Goal: Information Seeking & Learning: Compare options

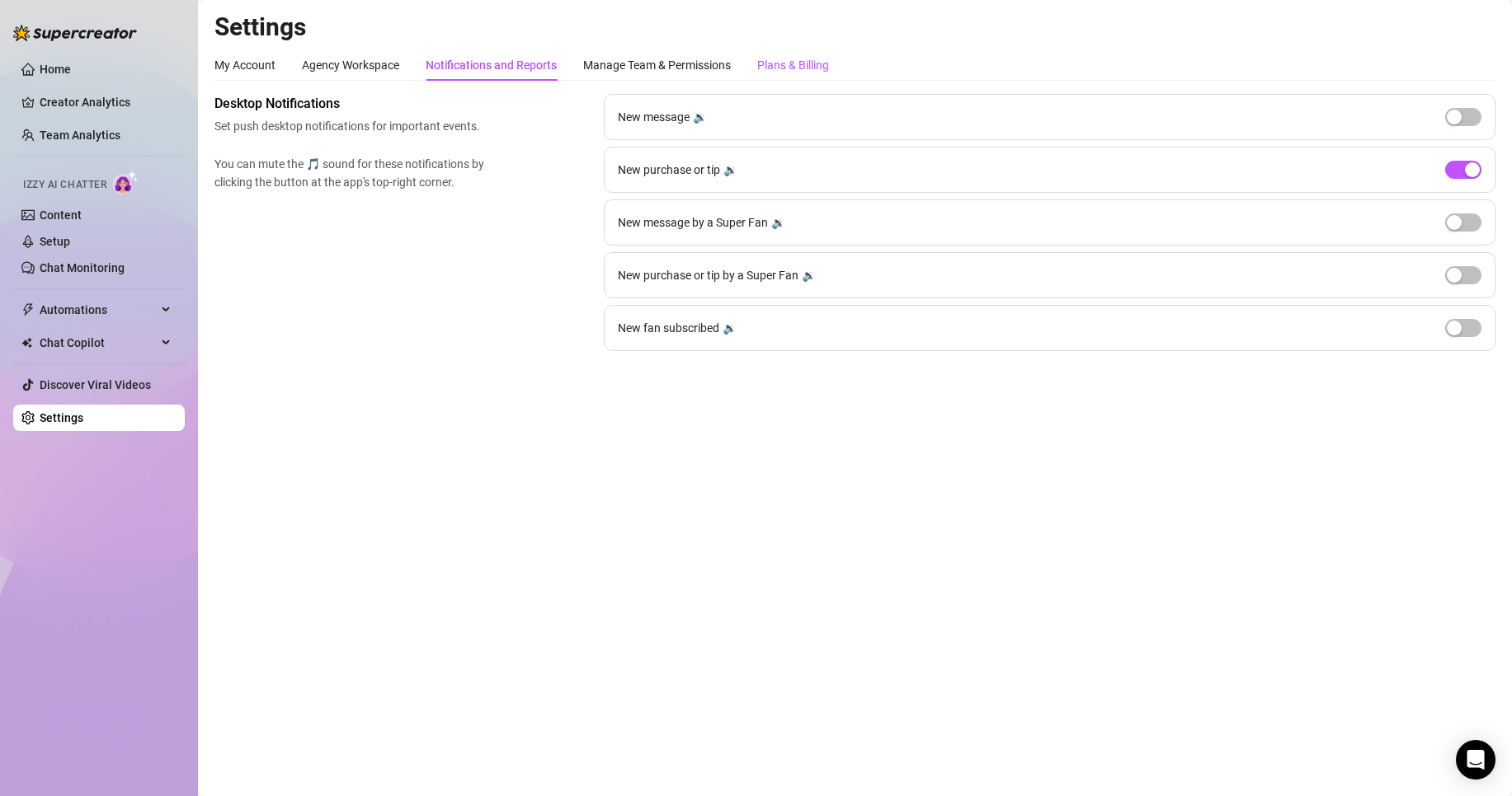
click at [782, 58] on div "Plans & Billing" at bounding box center [792, 65] width 72 height 18
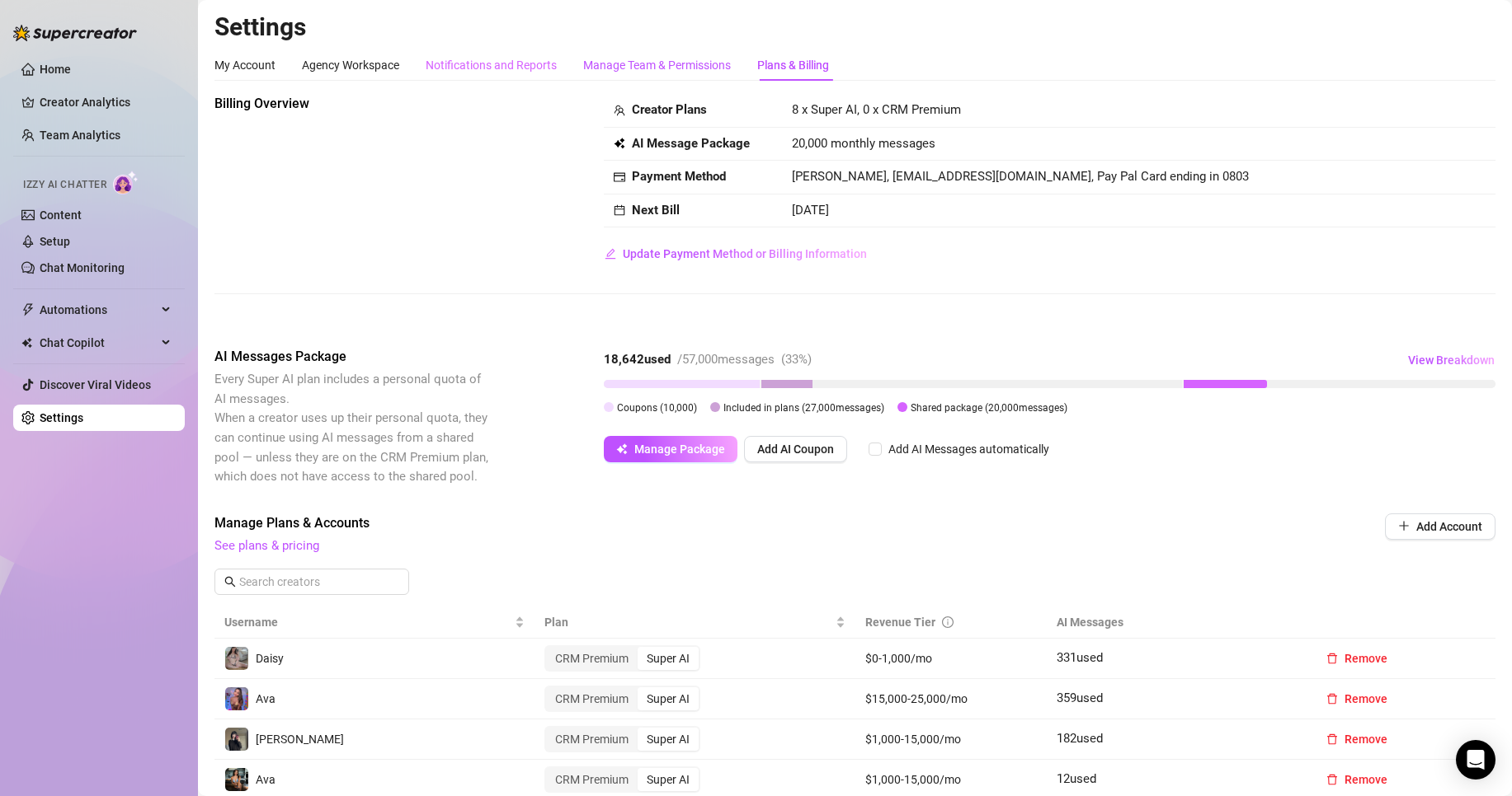
drag, startPoint x: 688, startPoint y: 64, endPoint x: 498, endPoint y: 65, distance: 190.0
click at [688, 54] on div "Manage Team & Permissions" at bounding box center [657, 65] width 147 height 31
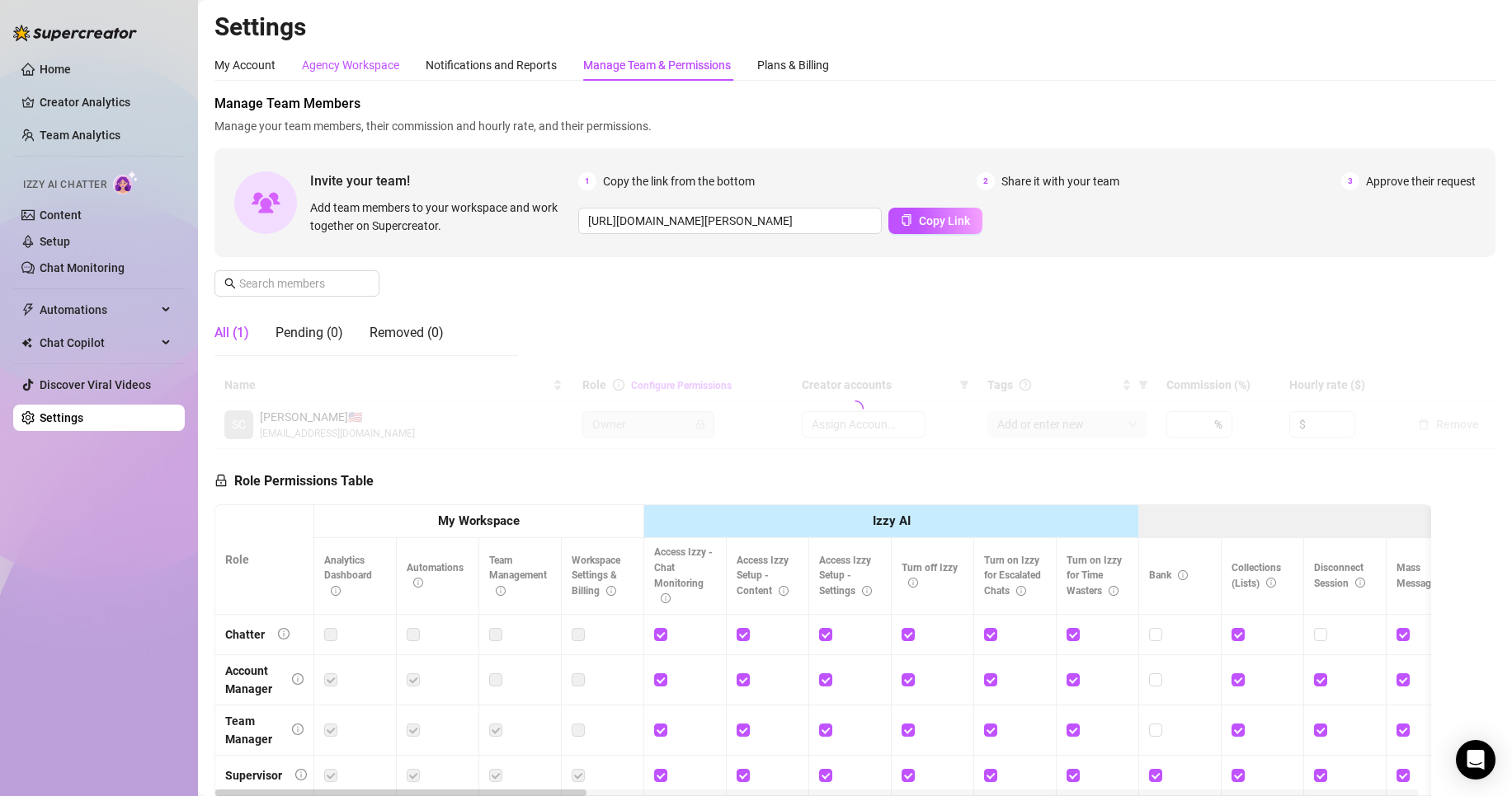
click at [360, 60] on div "Agency Workspace" at bounding box center [350, 65] width 97 height 18
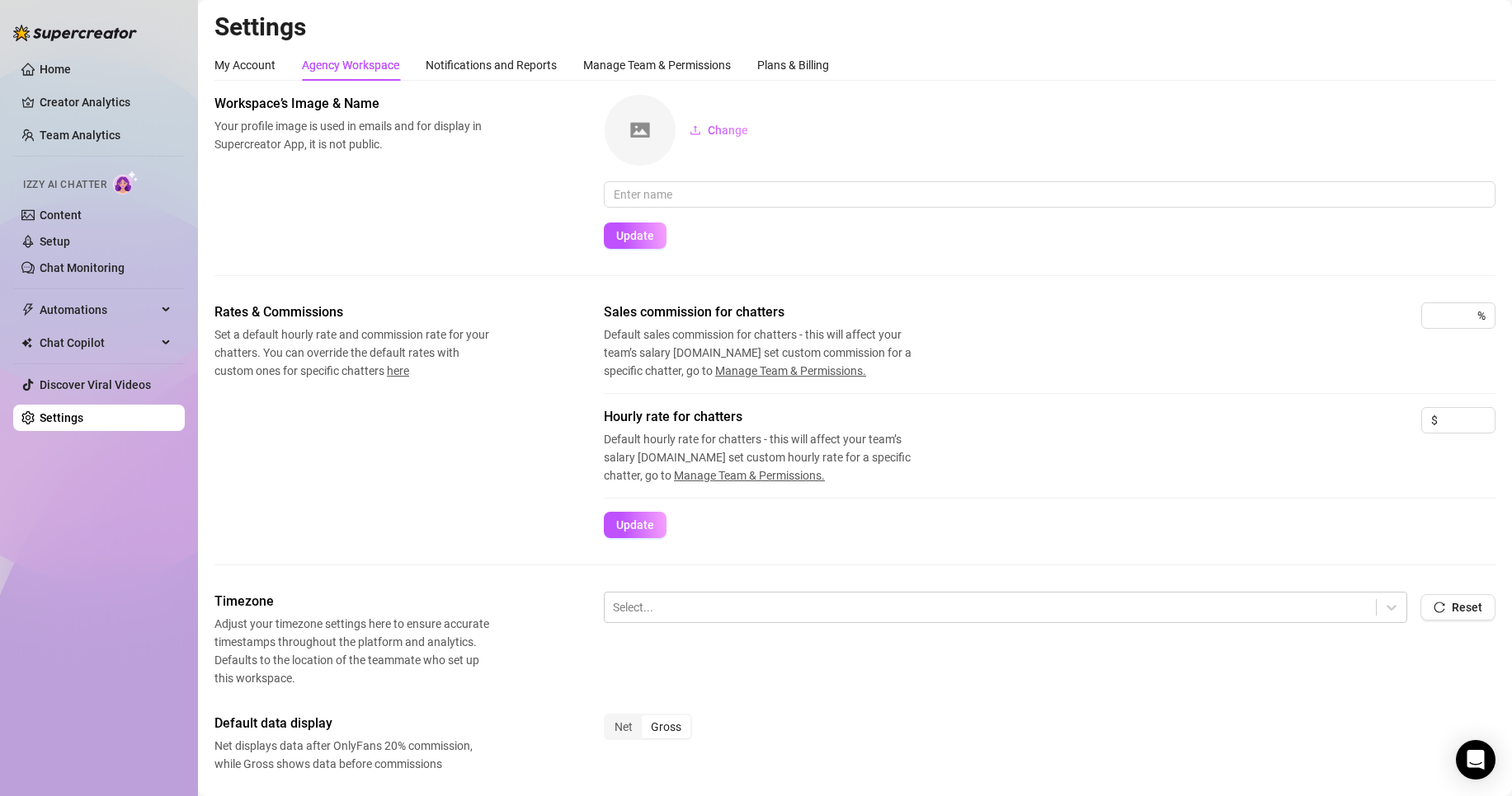
click at [203, 59] on main "Settings My Account Agency Workspace Notifications and Reports Manage Team & Pe…" at bounding box center [855, 550] width 1314 height 1100
click at [230, 60] on div "My Account" at bounding box center [244, 65] width 61 height 18
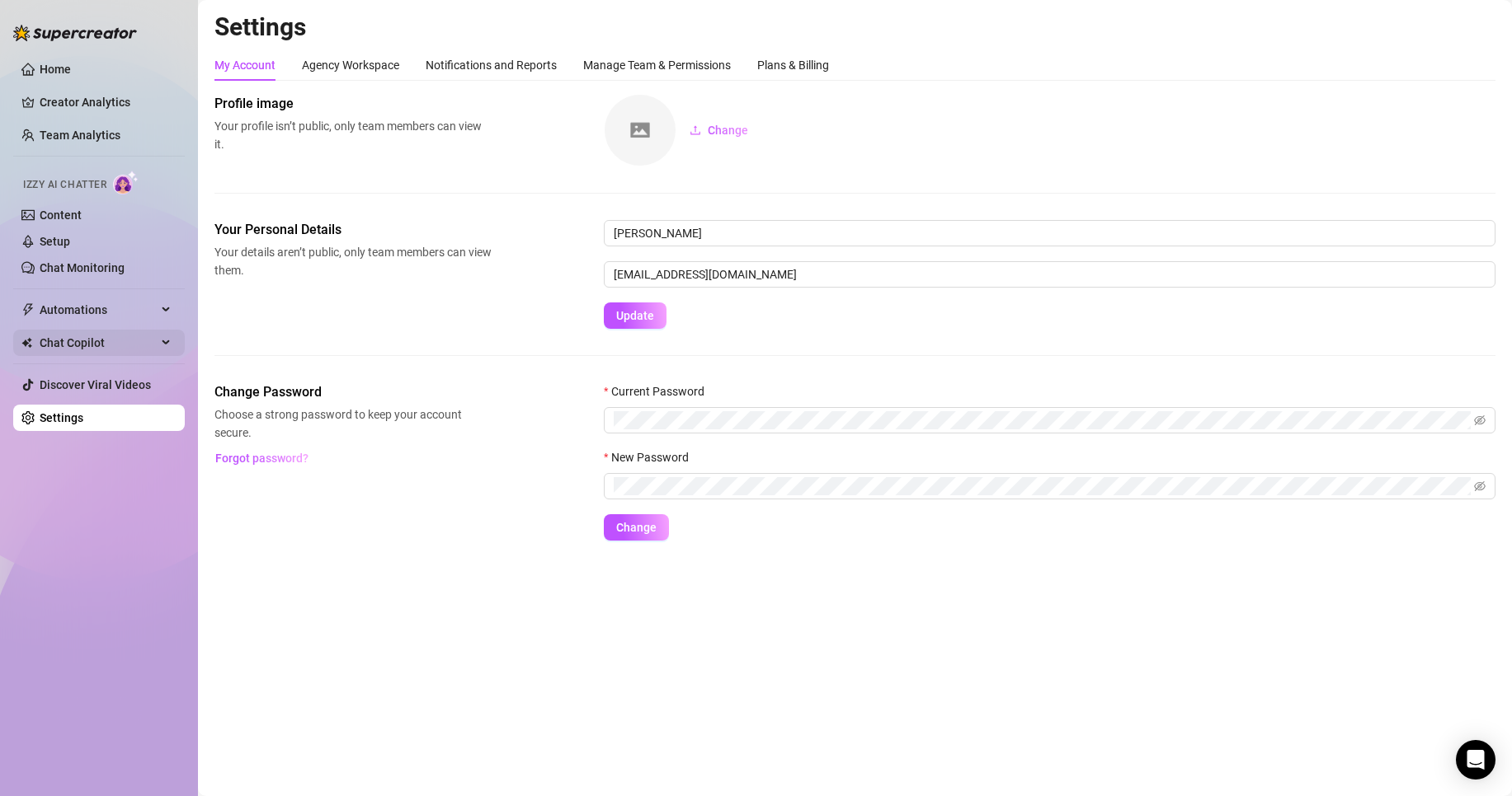
click at [106, 345] on span "Chat Copilot" at bounding box center [97, 343] width 117 height 27
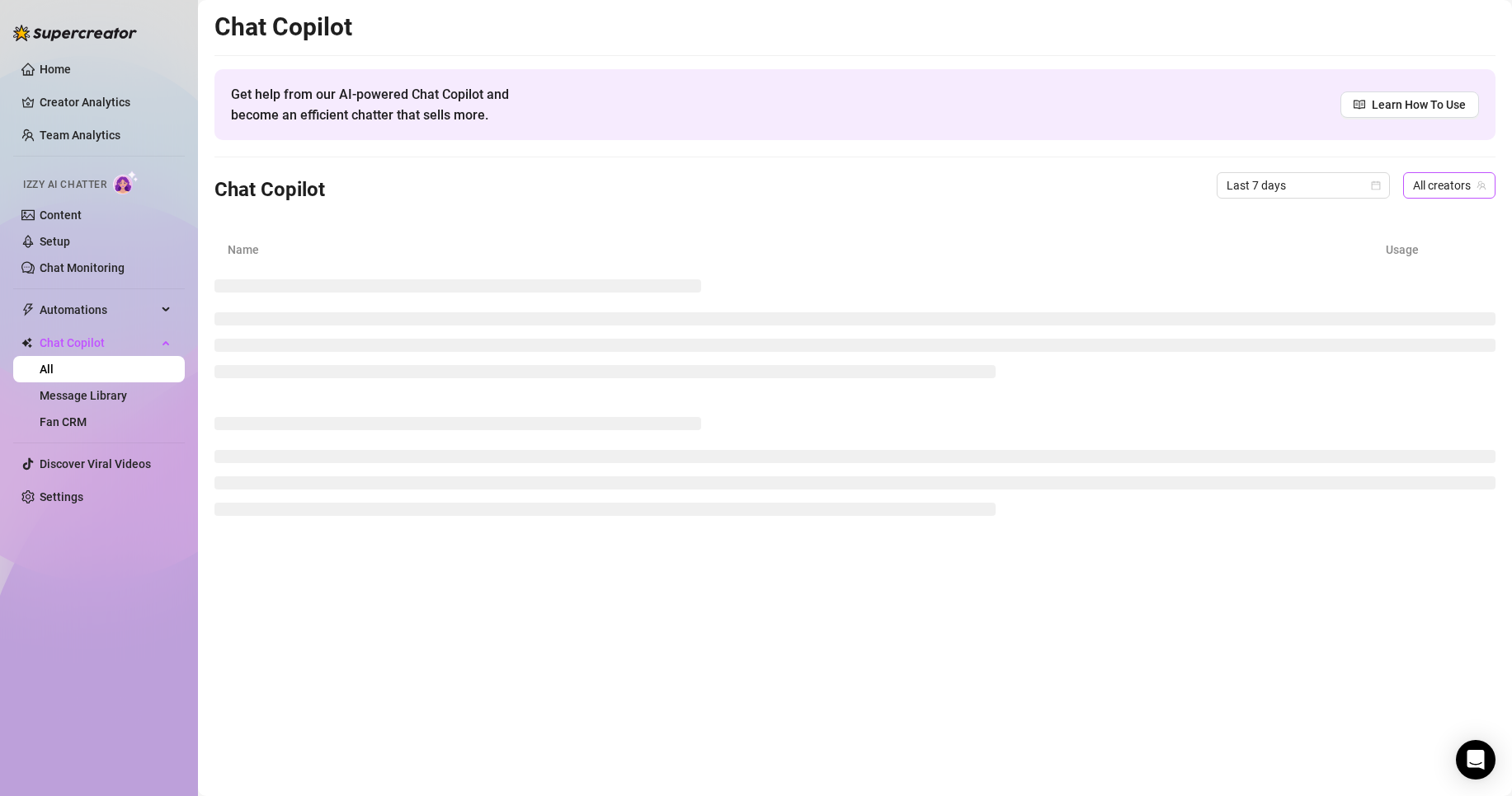
click at [1419, 191] on span "All creators" at bounding box center [1449, 185] width 73 height 25
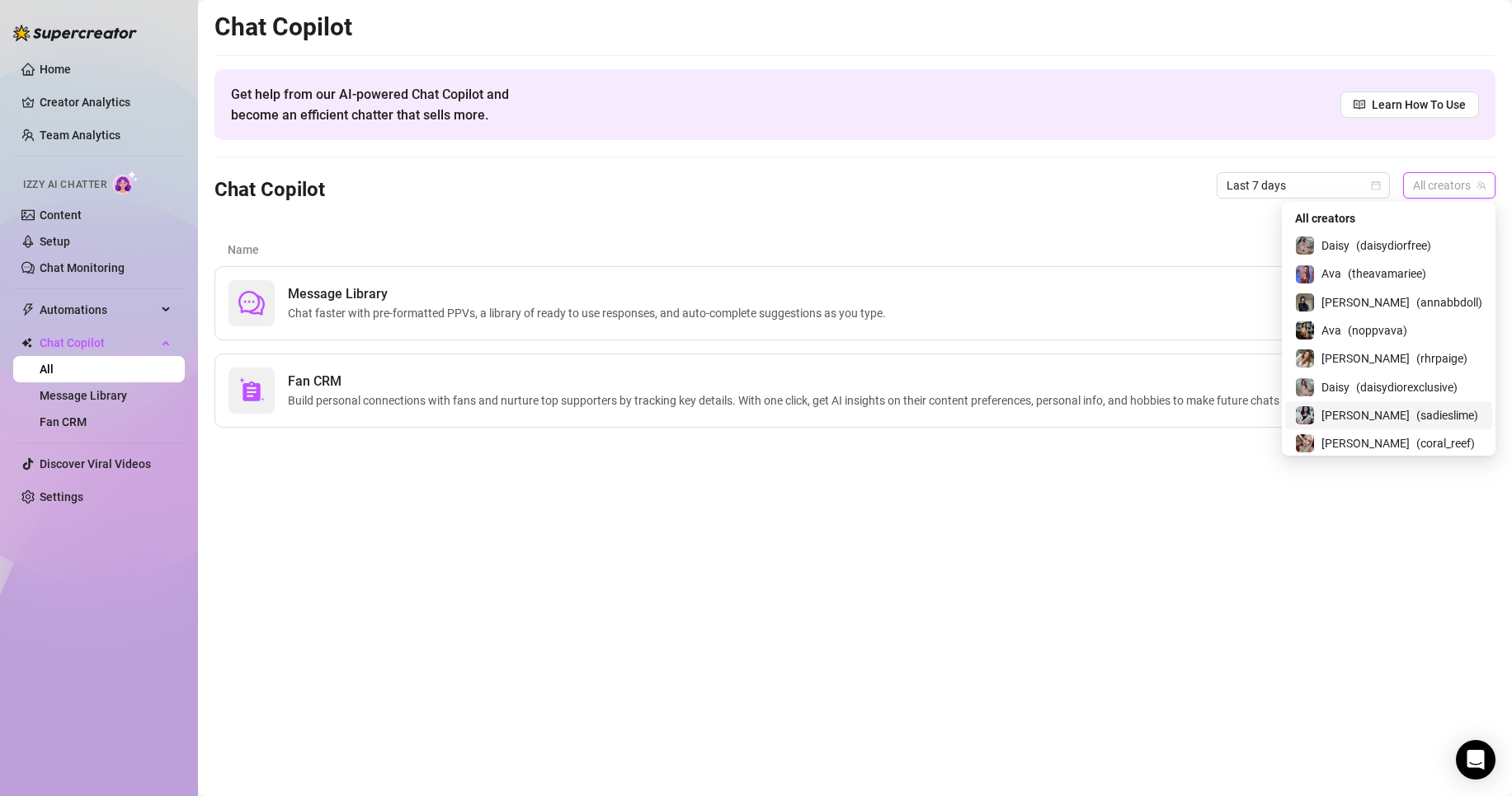
click at [1416, 409] on span "( sadieslime )" at bounding box center [1446, 415] width 62 height 18
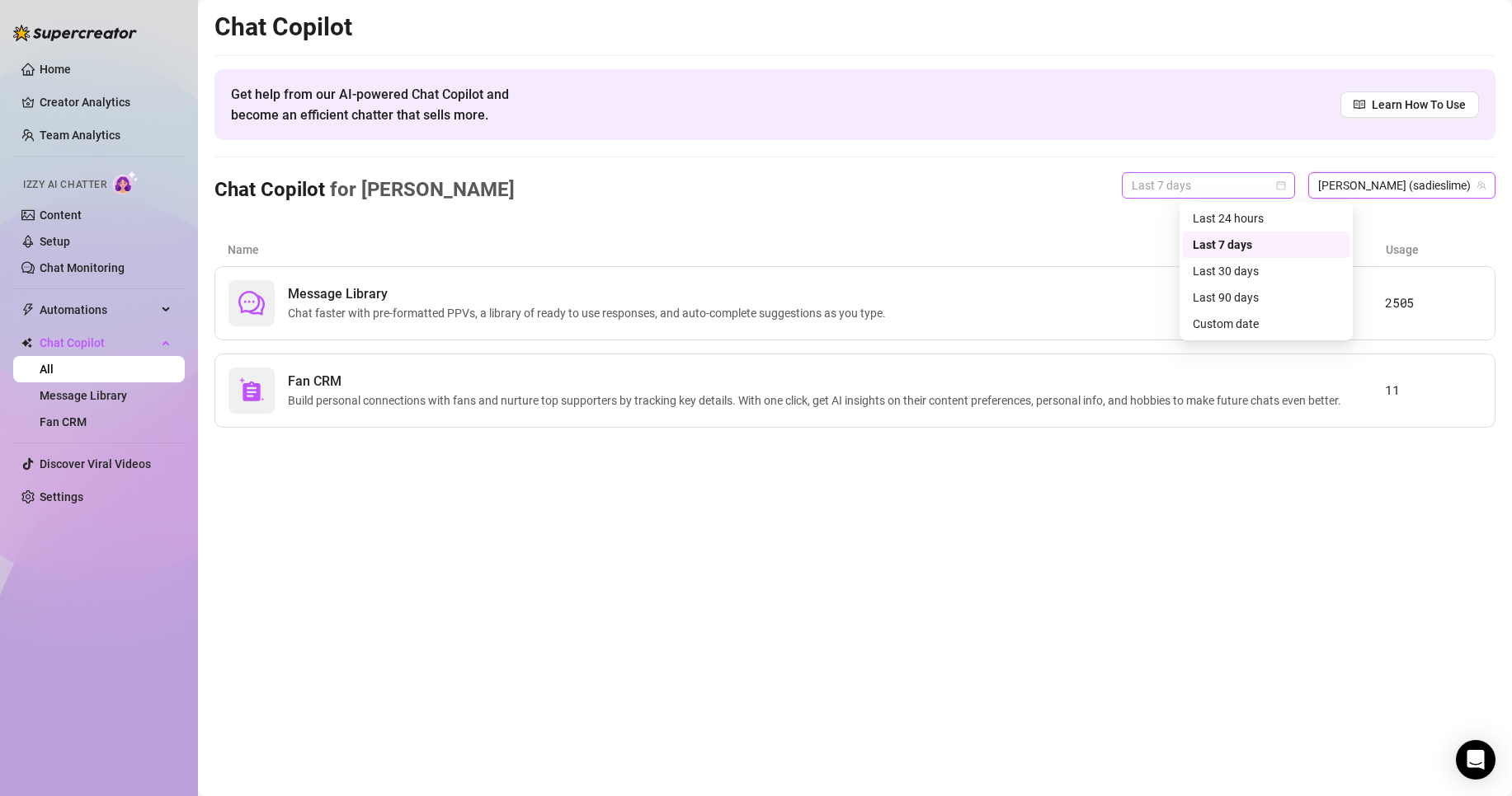
click at [1285, 183] on span "Last 7 days" at bounding box center [1209, 185] width 153 height 25
click at [1245, 326] on div "Custom date" at bounding box center [1267, 324] width 147 height 18
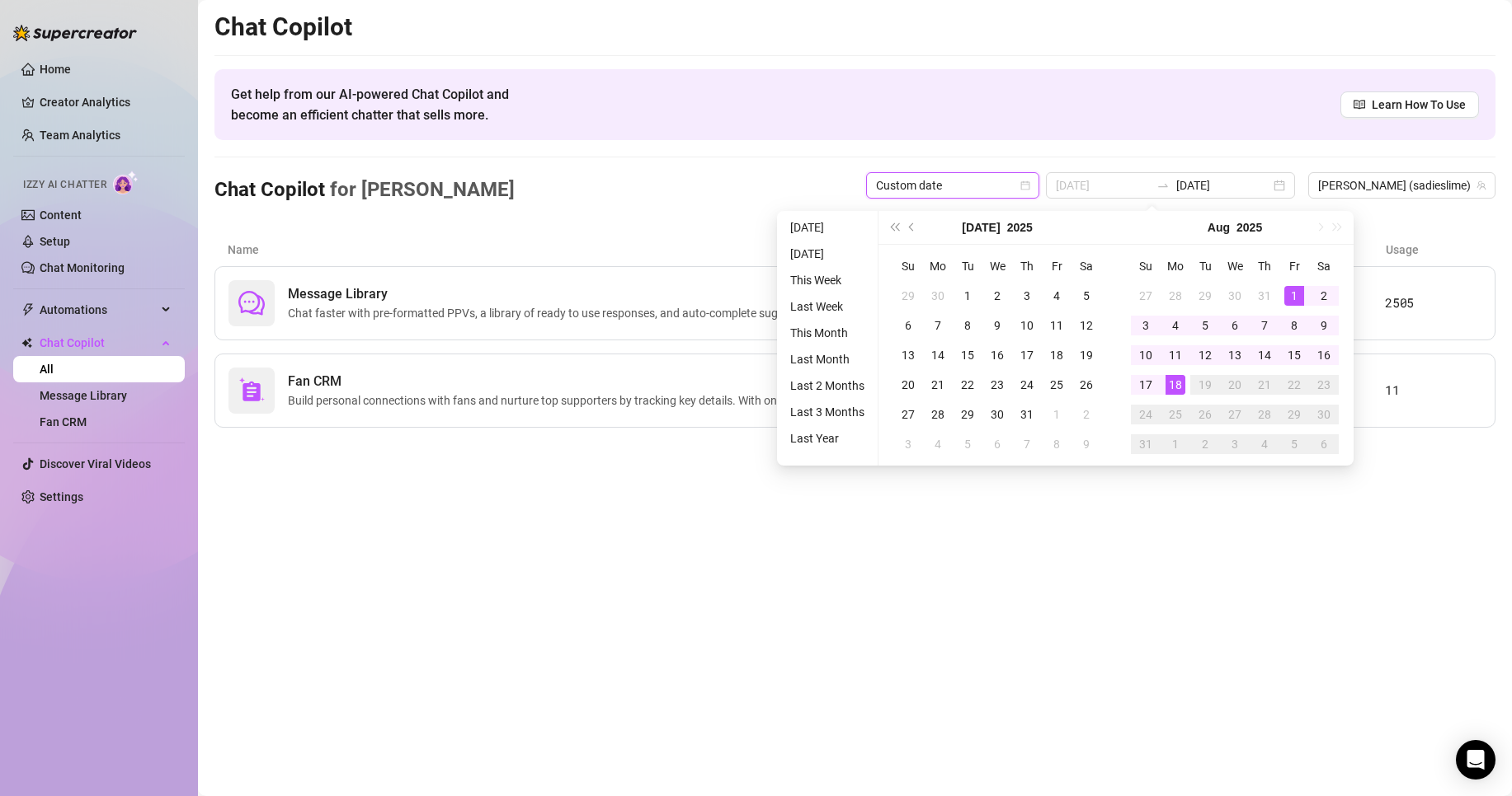
type input "[DATE]"
click at [1297, 301] on div "1" at bounding box center [1294, 295] width 20 height 20
type input "[DATE]"
click at [1178, 384] on div "18" at bounding box center [1175, 385] width 20 height 20
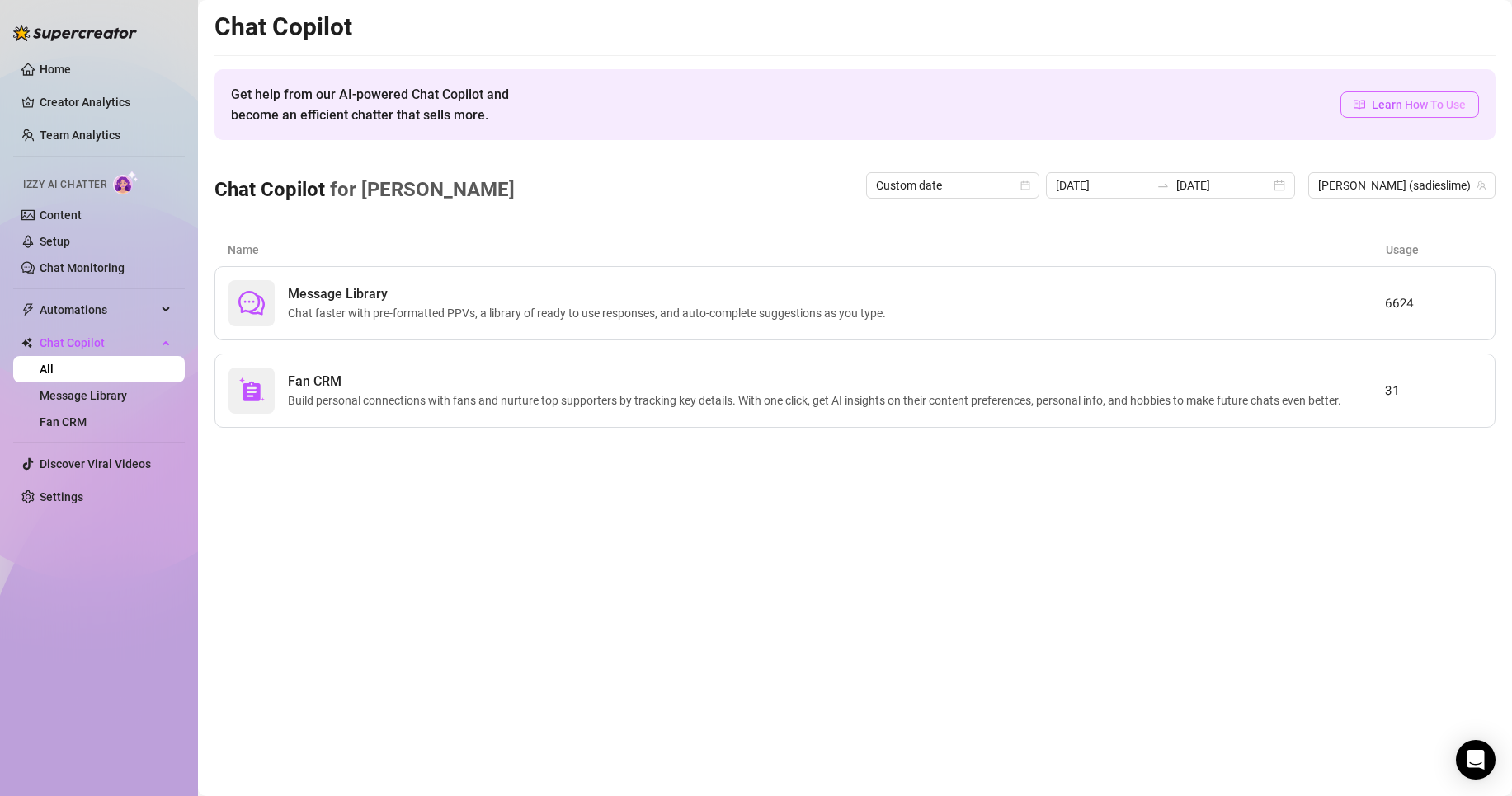
click at [1404, 104] on span "Learn How To Use" at bounding box center [1419, 104] width 94 height 18
click at [739, 398] on span "Build personal connections with fans and nurture top supporters by tracking key…" at bounding box center [817, 400] width 1059 height 18
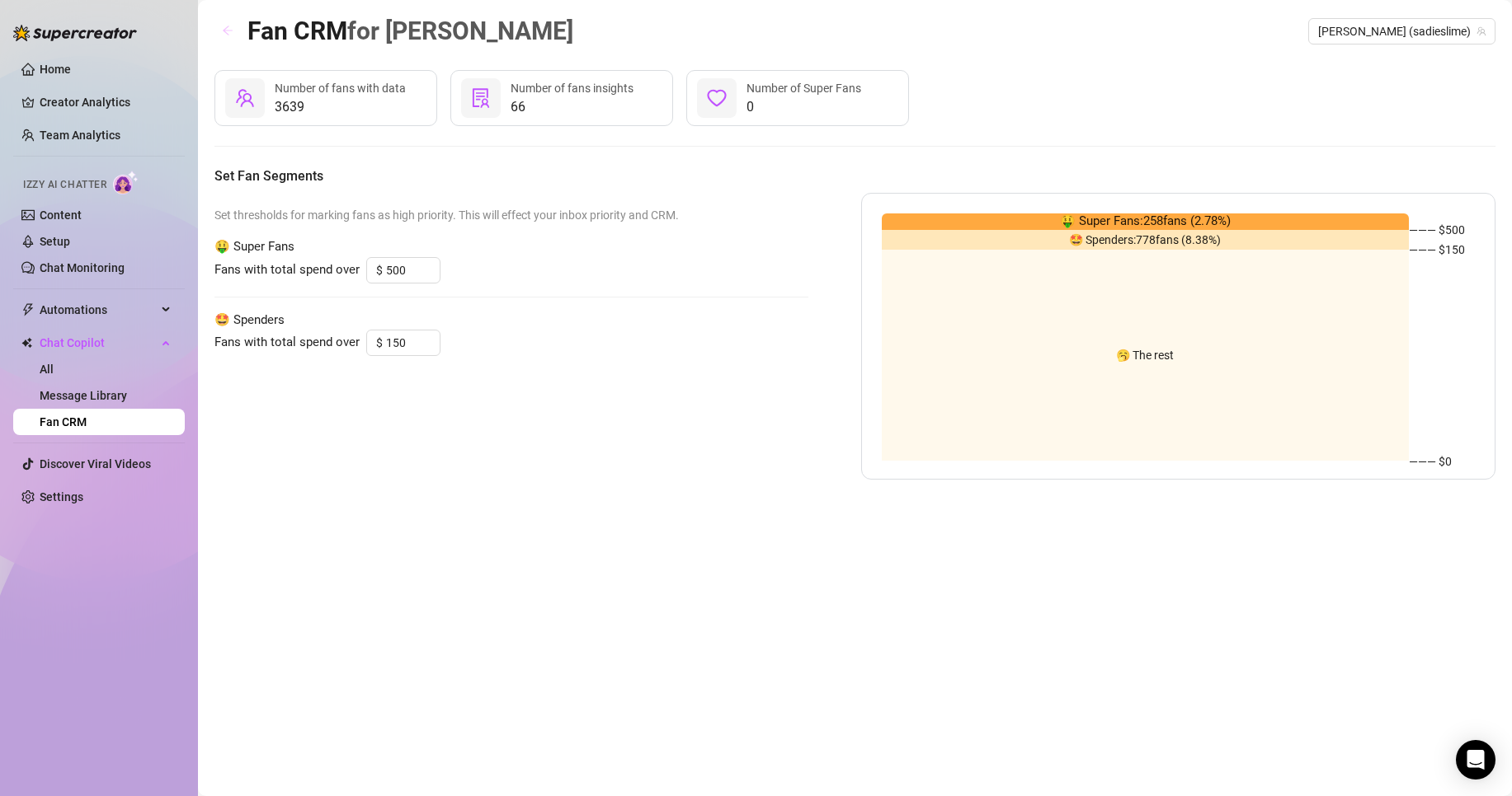
click at [220, 33] on button "button" at bounding box center [227, 30] width 27 height 27
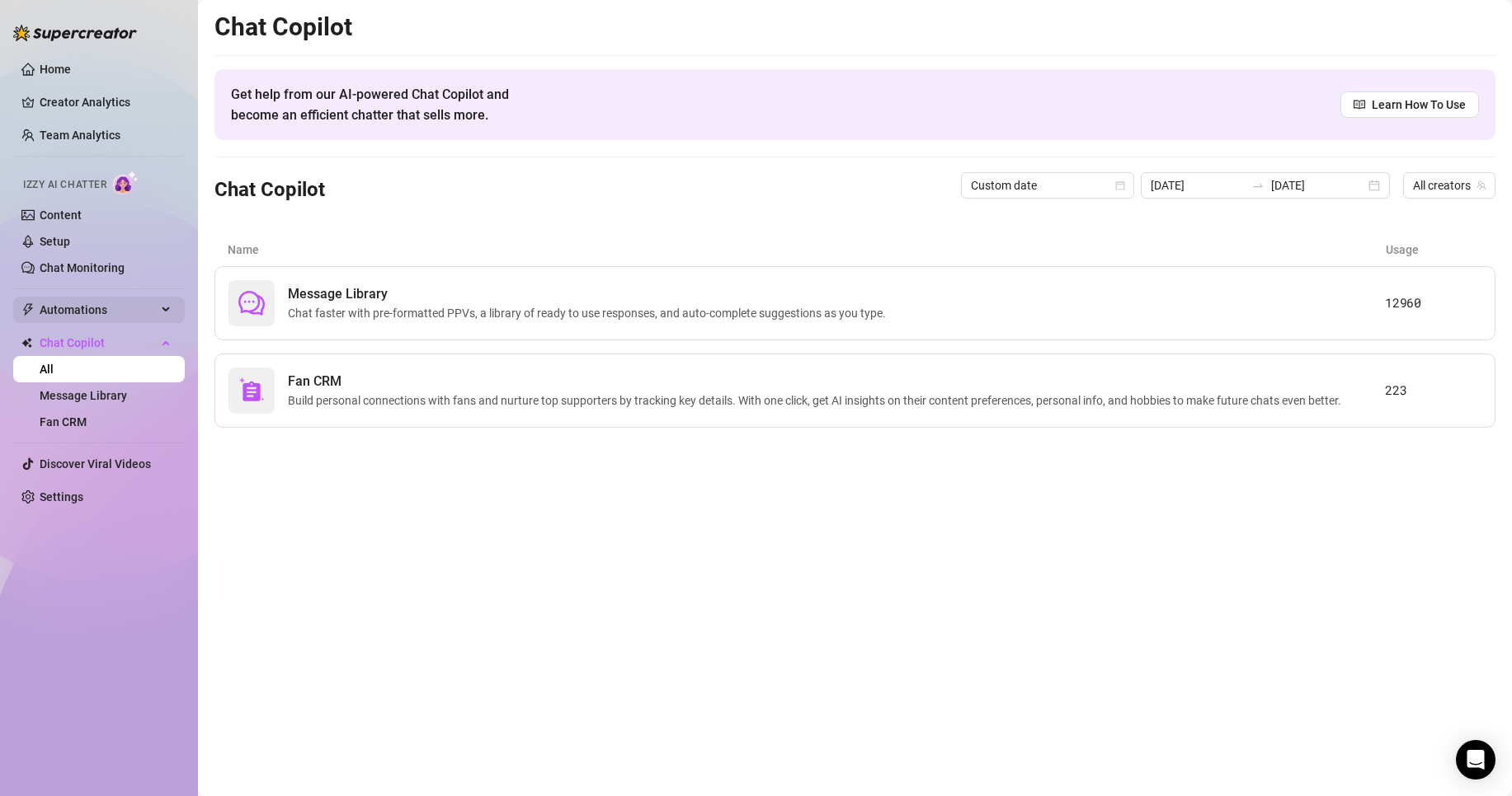
click at [65, 299] on span "Automations" at bounding box center [97, 309] width 117 height 27
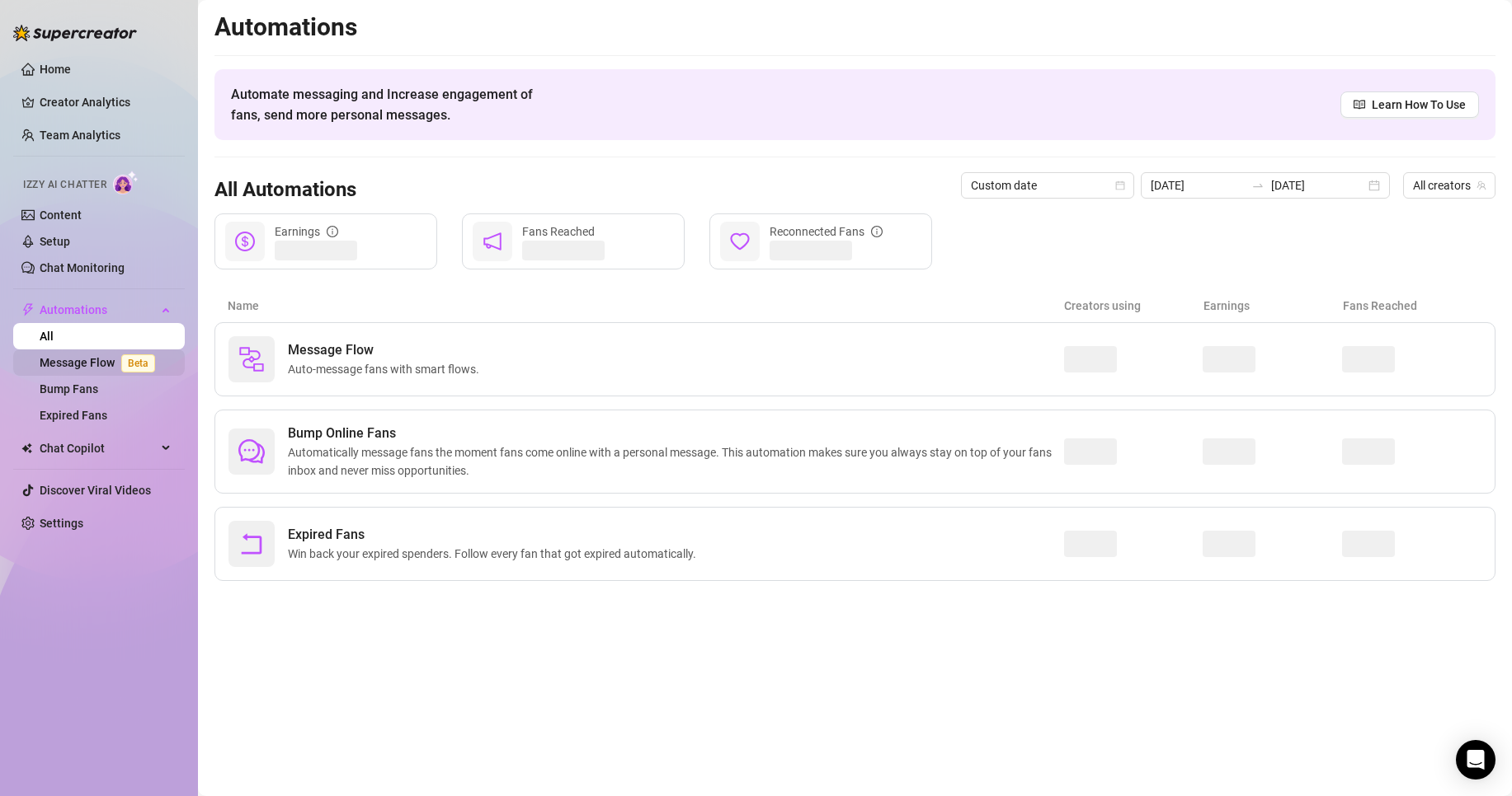
click at [78, 369] on link "Message Flow Beta" at bounding box center [100, 362] width 122 height 13
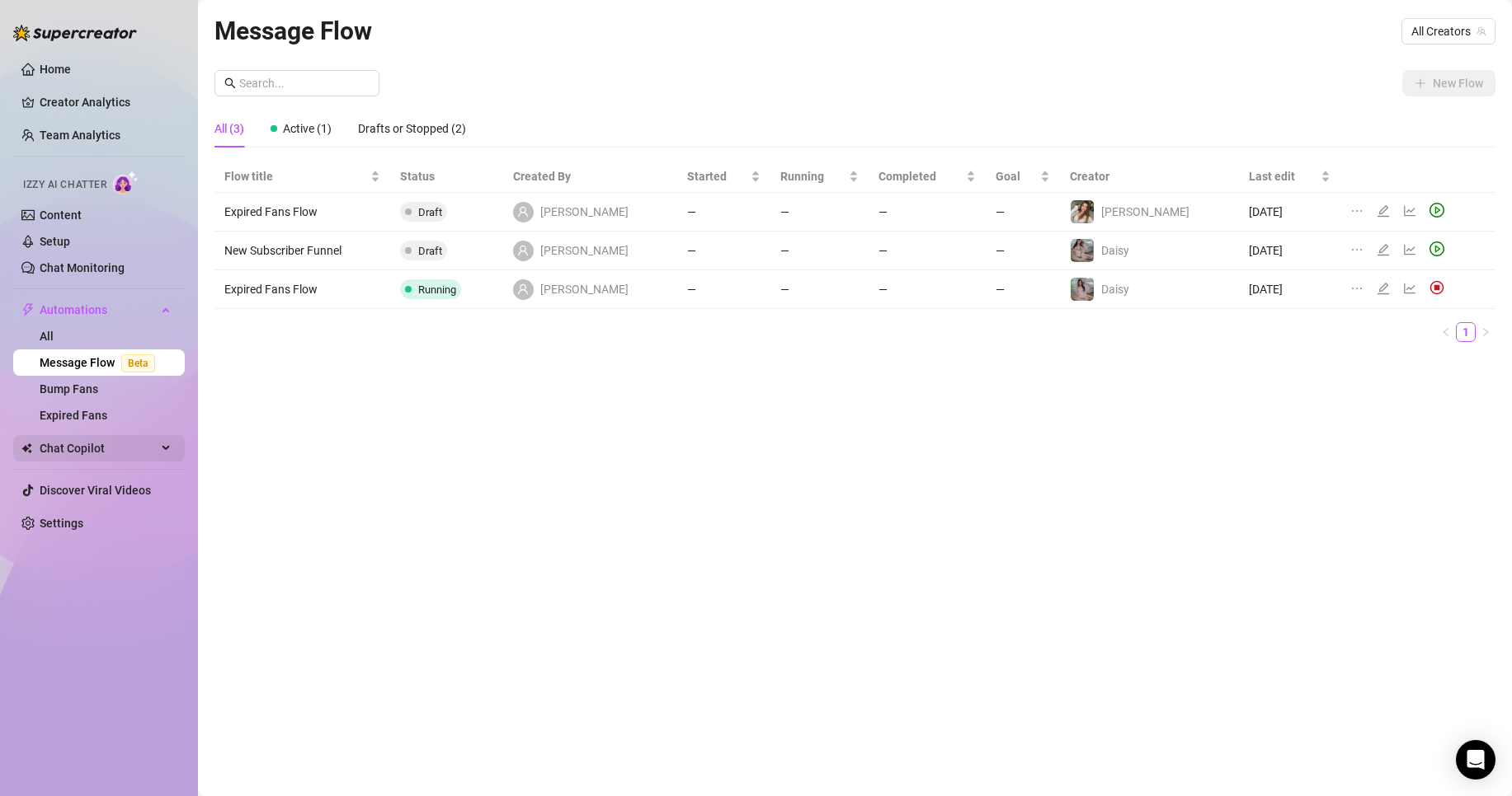
click at [90, 436] on span "Chat Copilot" at bounding box center [97, 449] width 117 height 27
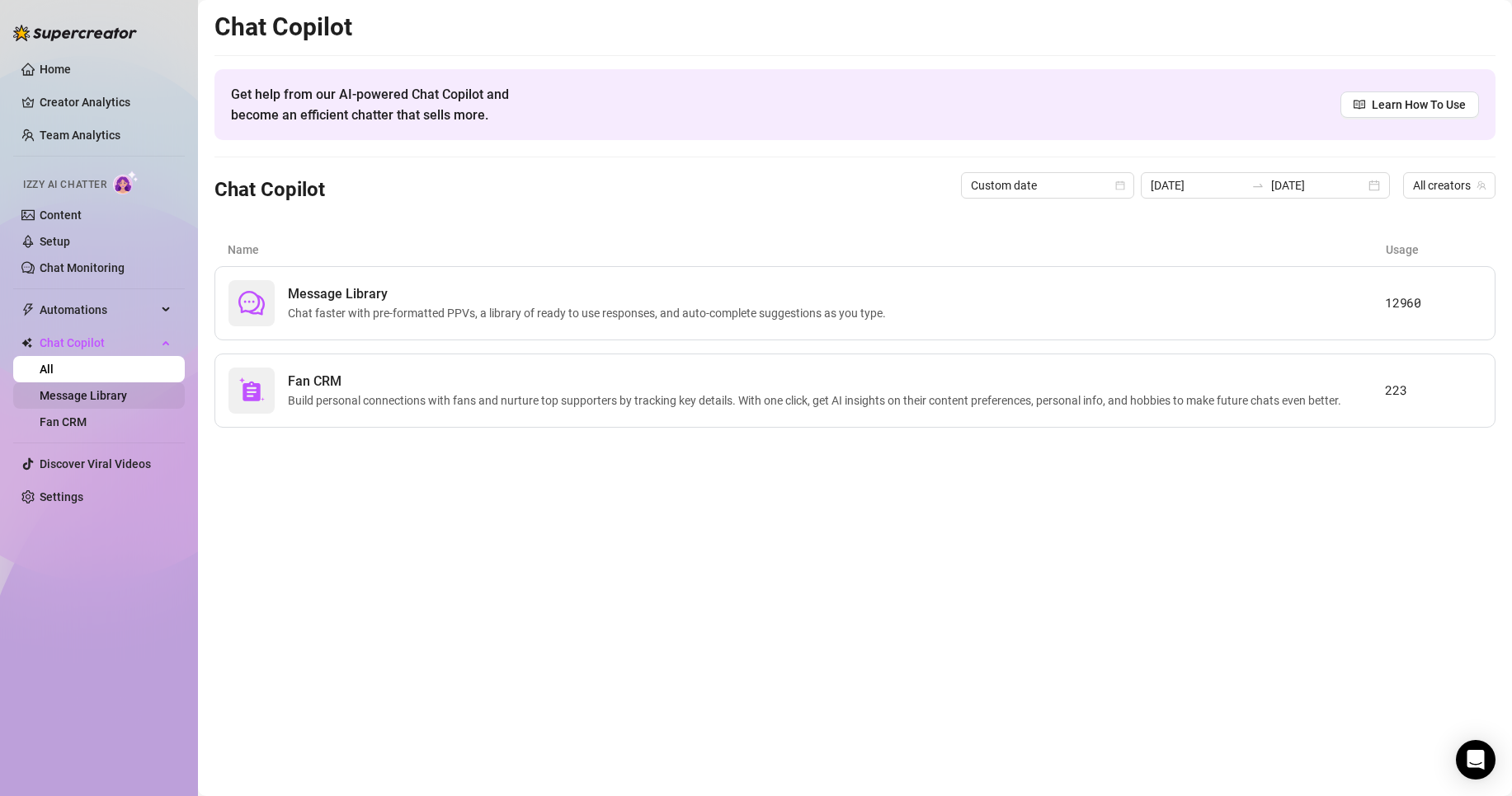
click at [127, 390] on link "Message Library" at bounding box center [82, 395] width 87 height 13
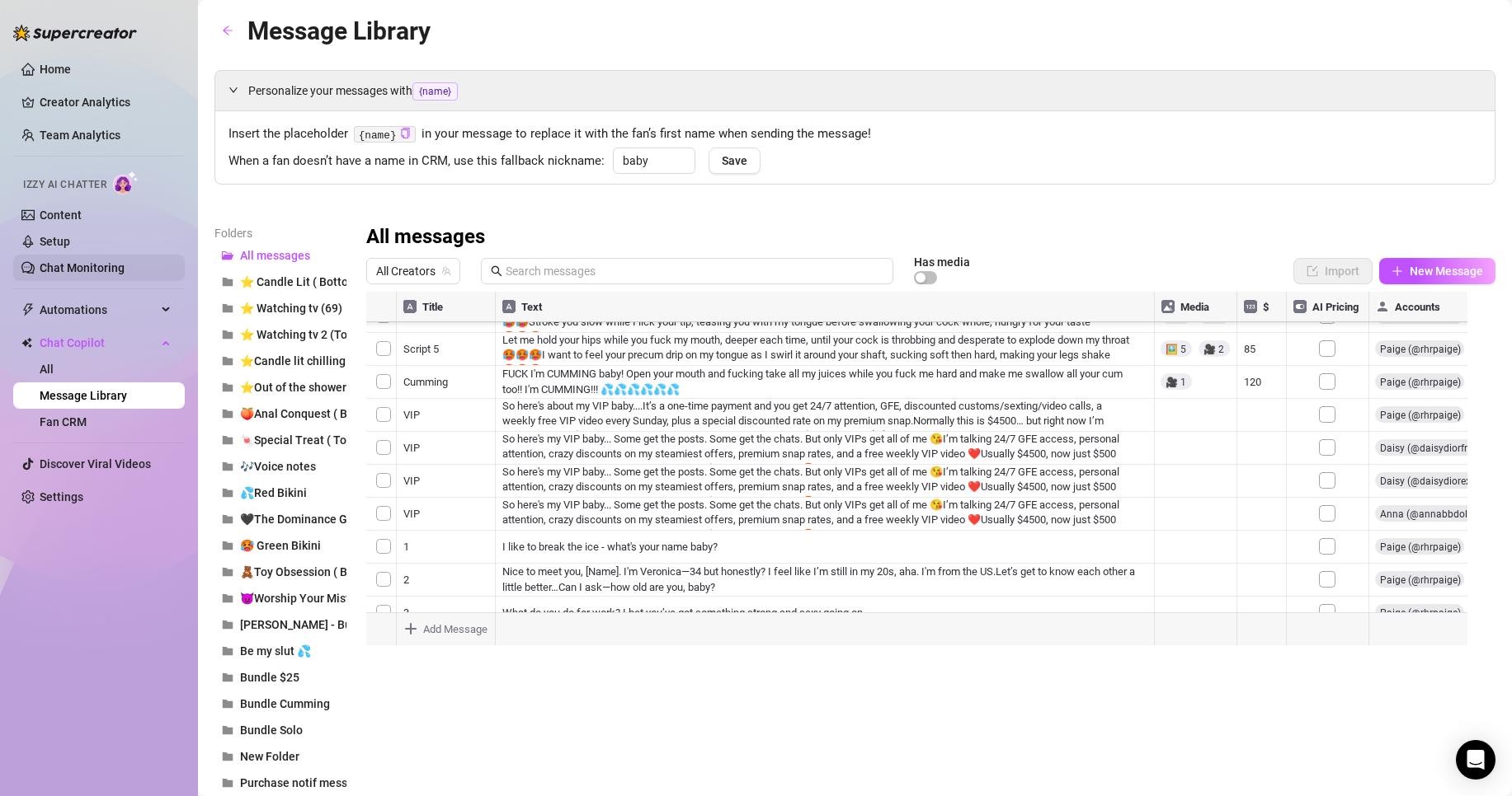
click at [108, 269] on link "Chat Monitoring" at bounding box center [81, 267] width 85 height 13
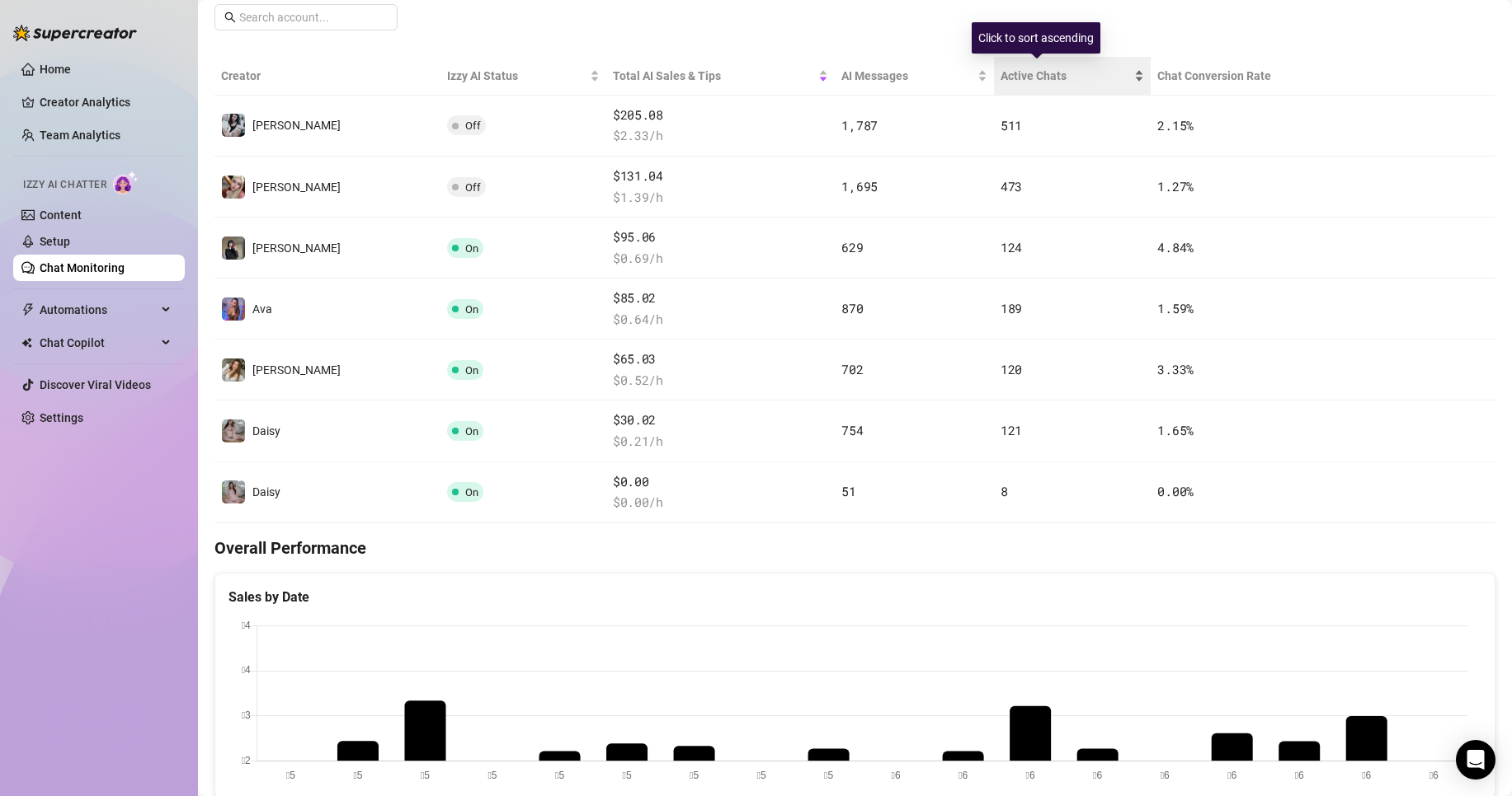
scroll to position [275, 0]
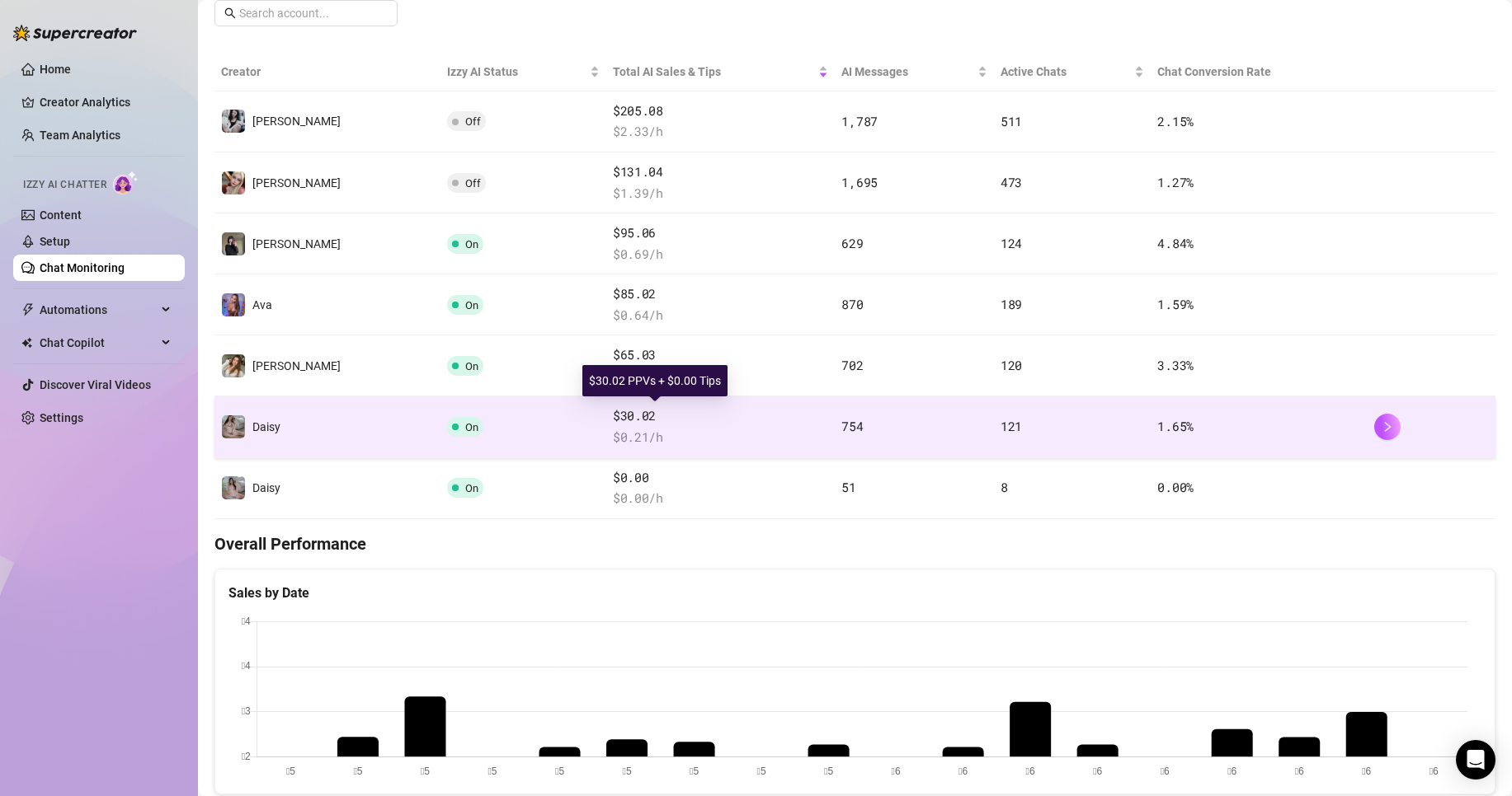
click at [613, 420] on span "$30.02" at bounding box center [720, 416] width 215 height 20
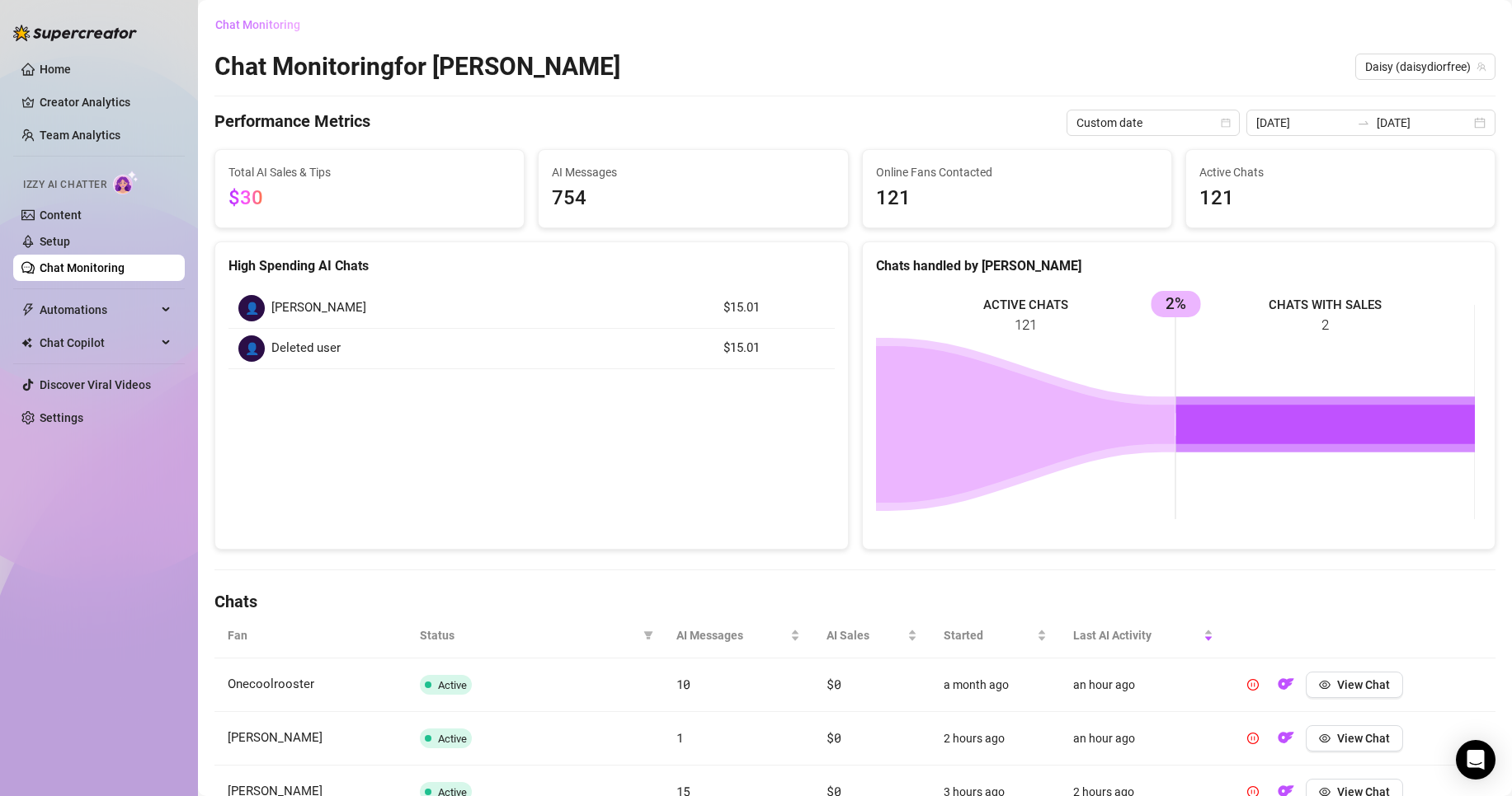
click at [244, 25] on span "Chat Monitoring" at bounding box center [257, 24] width 85 height 13
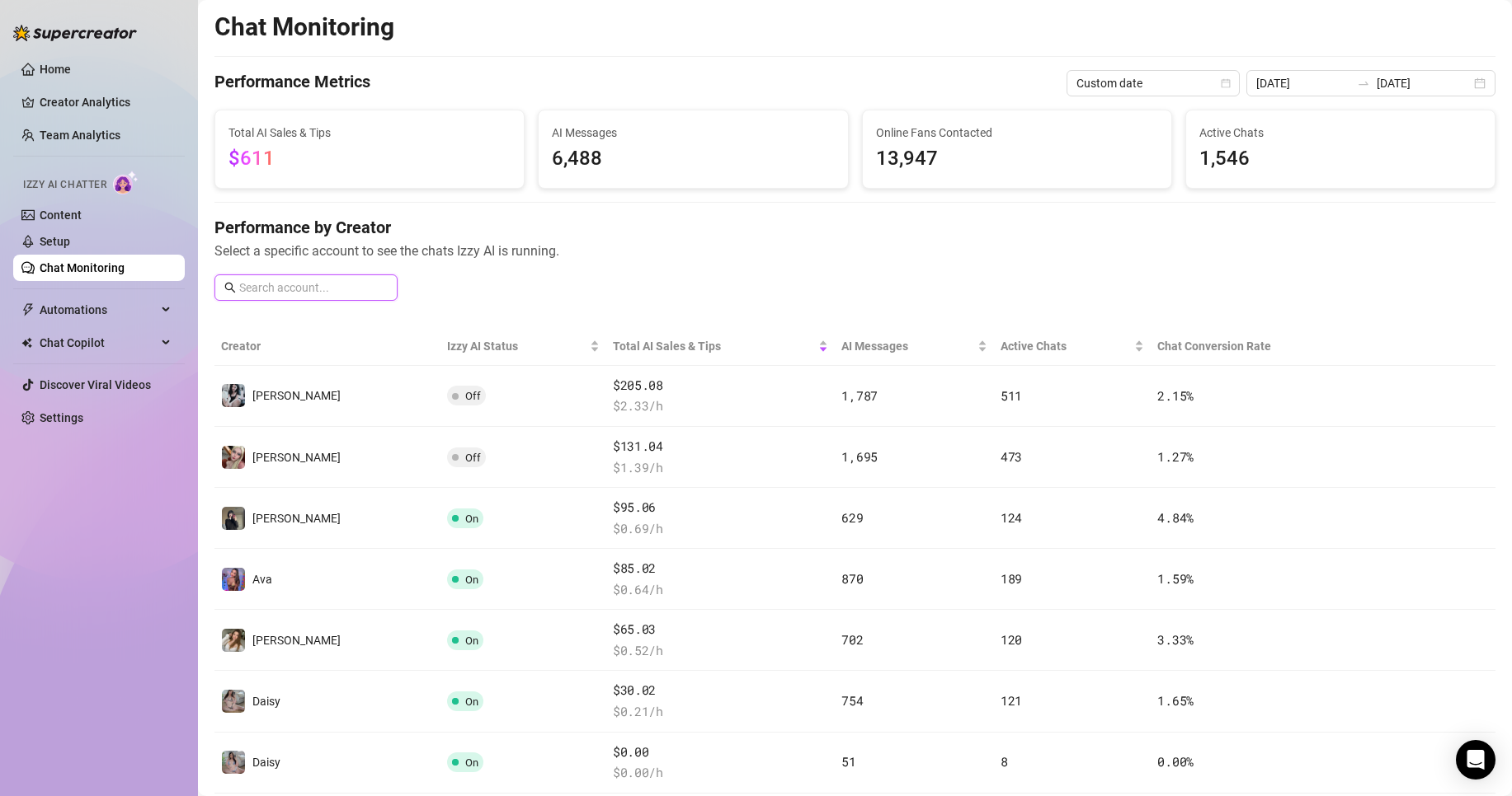
click at [353, 289] on input "text" at bounding box center [313, 288] width 148 height 18
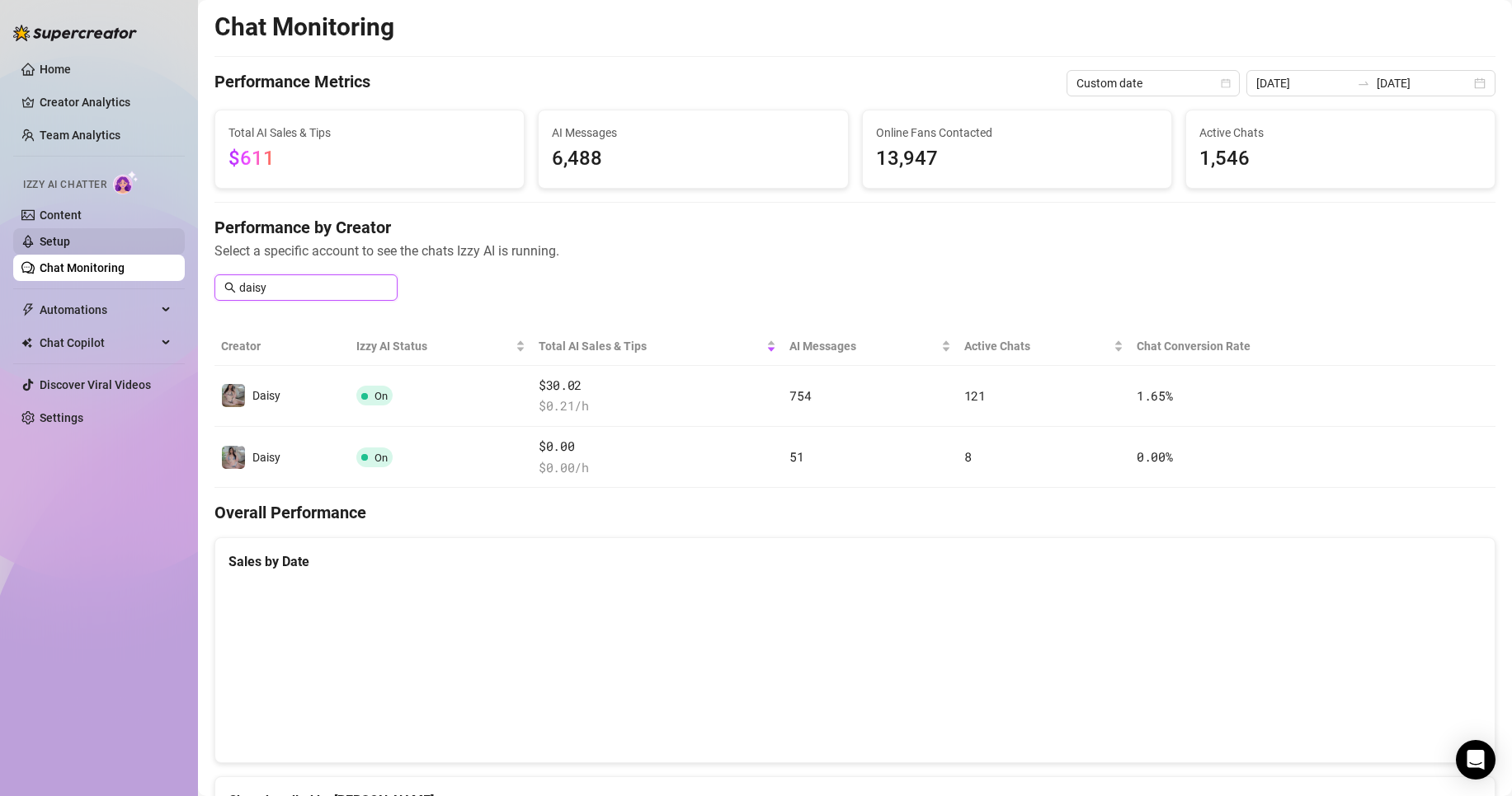
type input "daisy"
click at [55, 240] on link "Setup" at bounding box center [54, 240] width 30 height 13
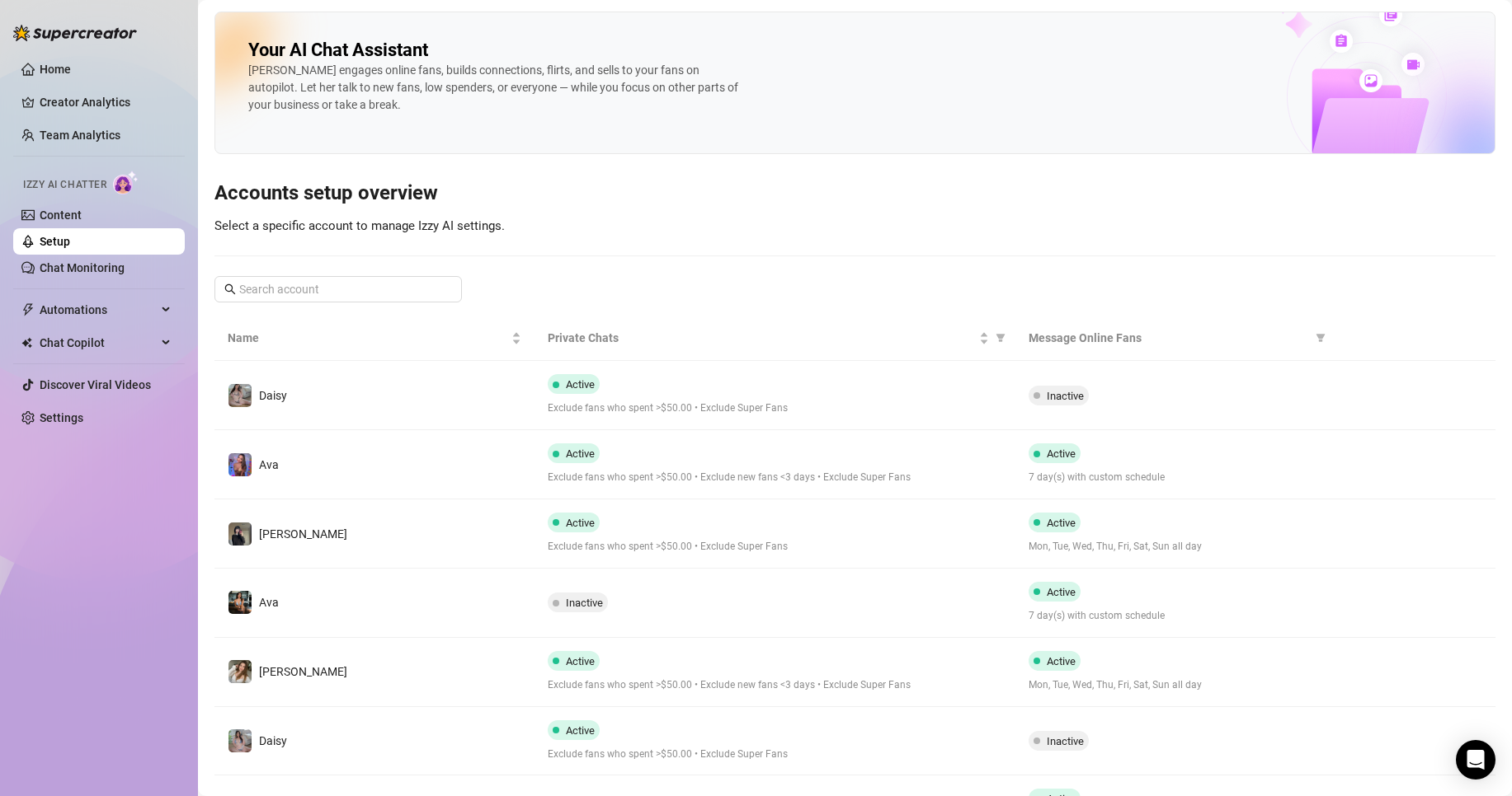
click at [70, 238] on link "Setup" at bounding box center [54, 240] width 30 height 13
click at [81, 217] on link "Content" at bounding box center [60, 215] width 42 height 13
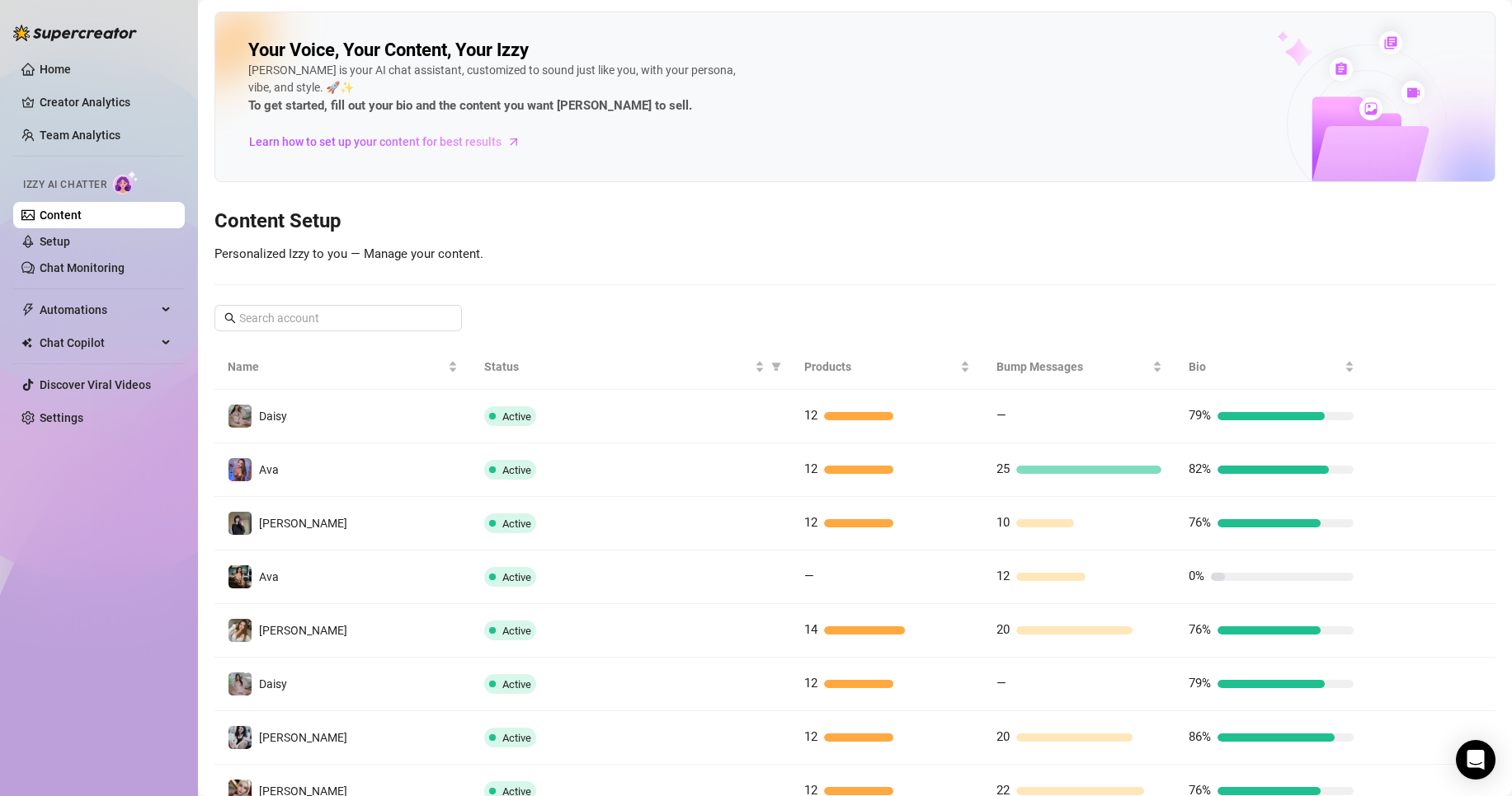
click at [94, 119] on ul "Home Creator Analytics Team Analytics Izzy AI Chatter Content Setup Chat Monito…" at bounding box center [98, 243] width 172 height 389
click at [95, 133] on link "Team Analytics" at bounding box center [80, 134] width 81 height 13
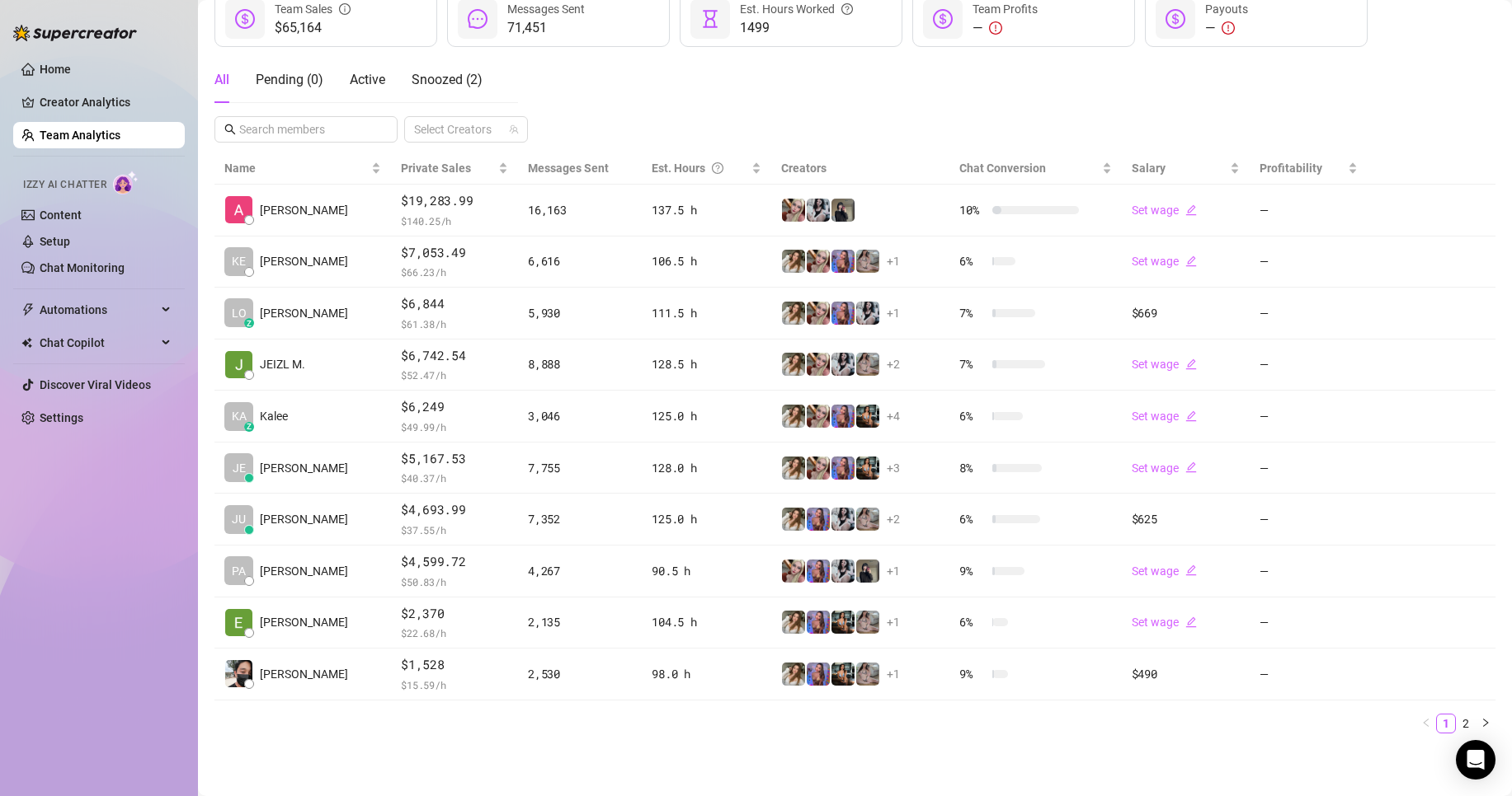
scroll to position [240, 0]
click at [81, 99] on link "Creator Analytics" at bounding box center [105, 102] width 132 height 27
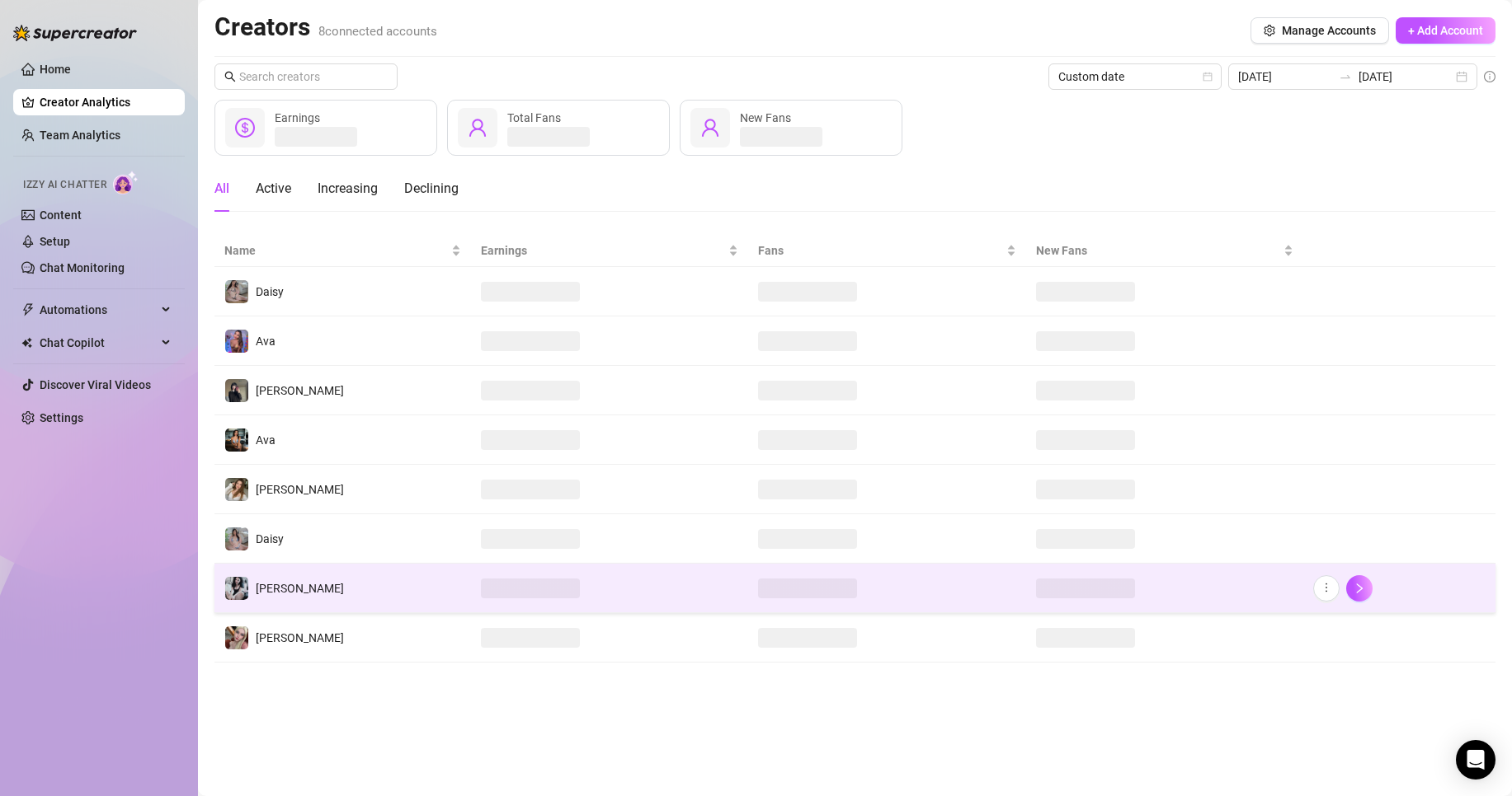
click at [393, 596] on td "[PERSON_NAME]" at bounding box center [342, 589] width 256 height 49
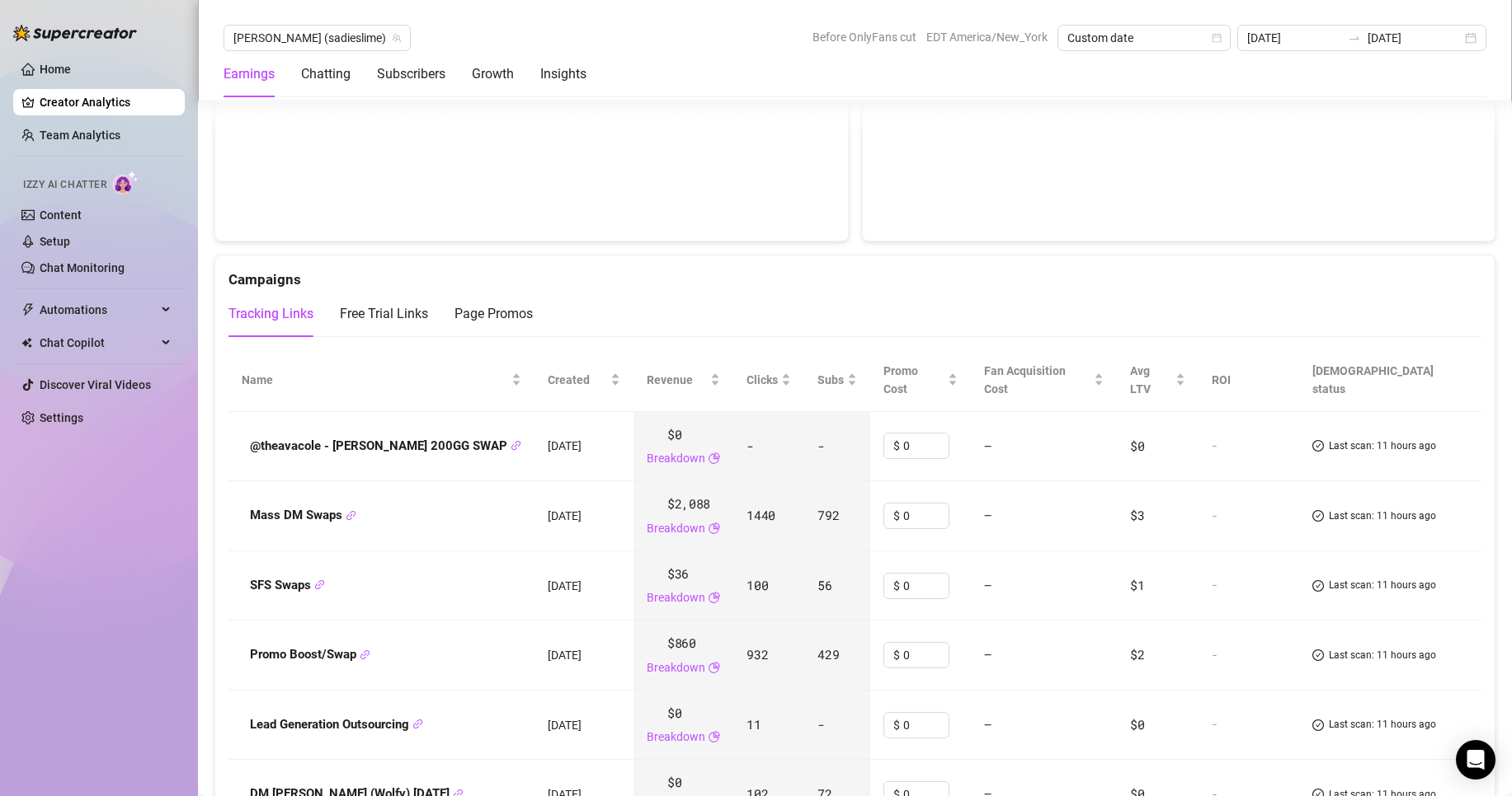
scroll to position [1512, 0]
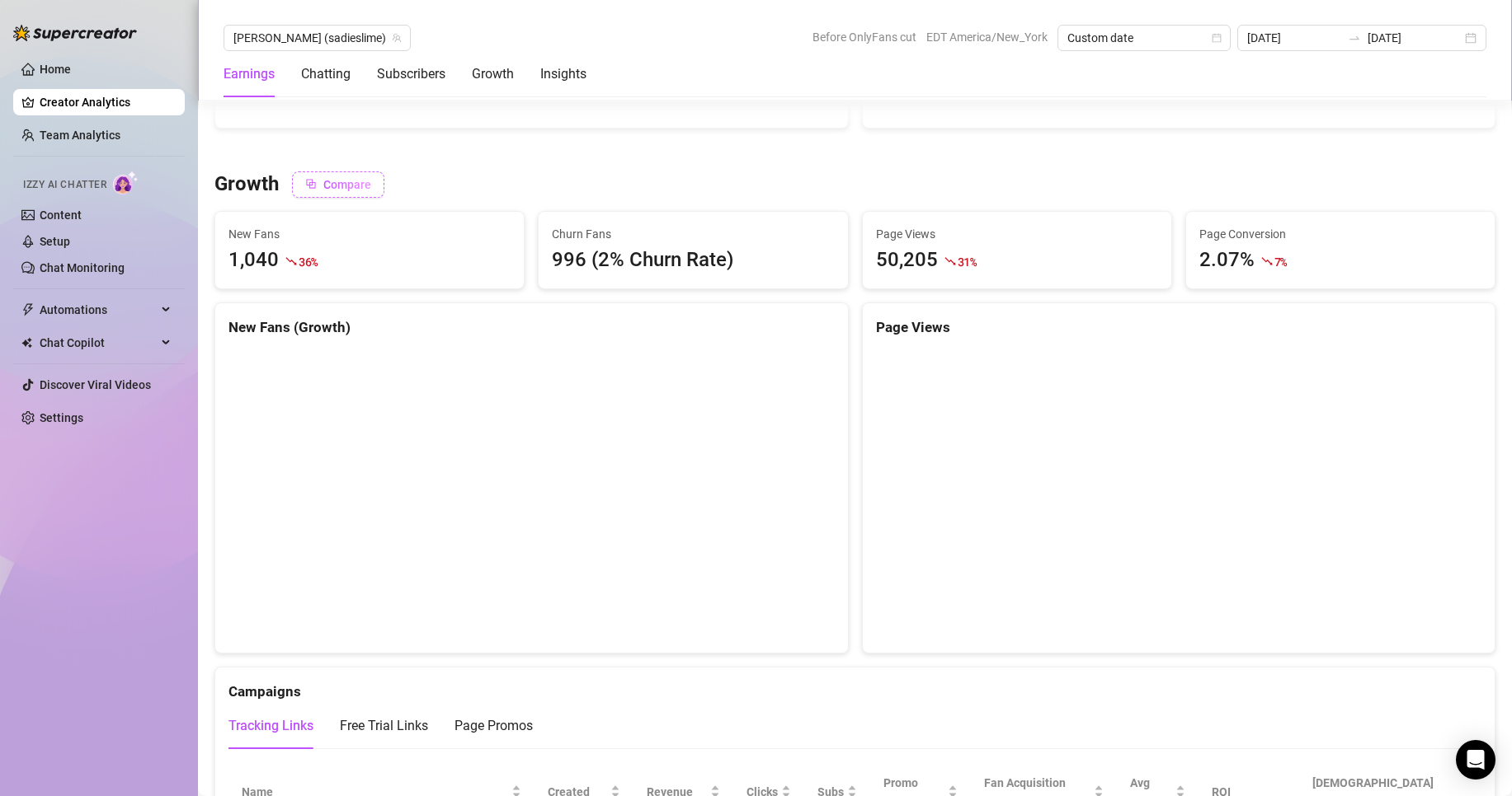
click at [354, 191] on span "Compare" at bounding box center [347, 184] width 48 height 13
